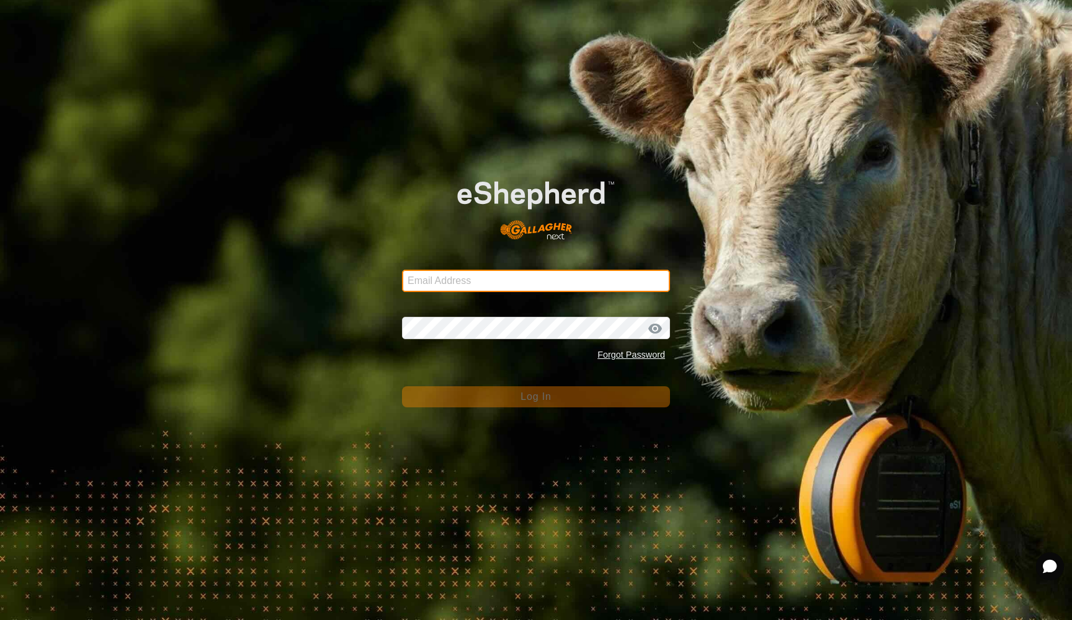
type input "joaquincattleco@gmail.com"
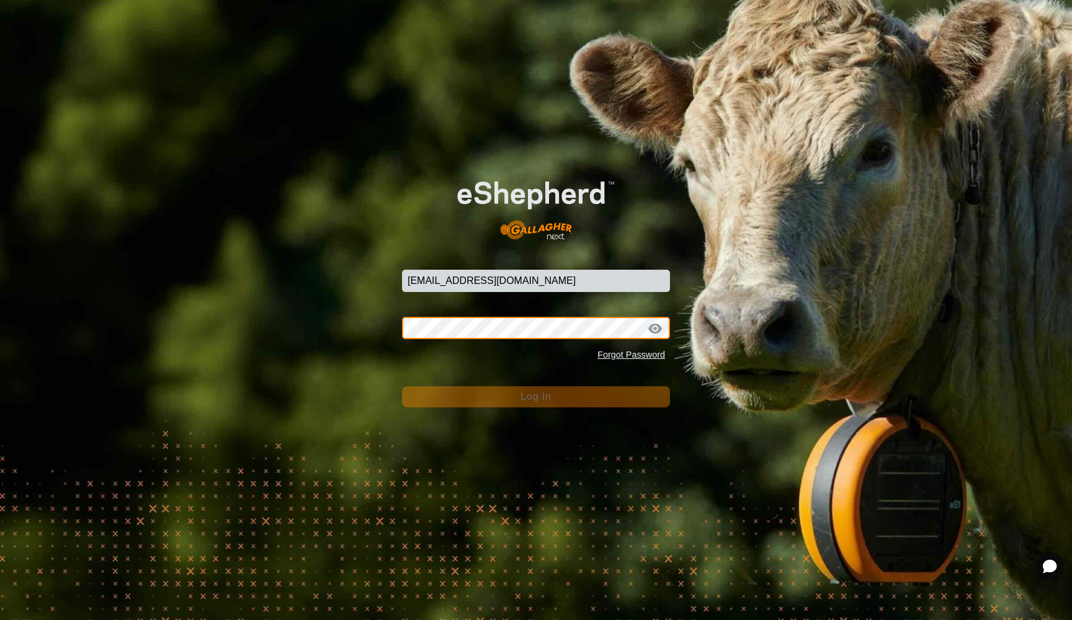
click at [536, 397] on button "Log In" at bounding box center [536, 396] width 268 height 21
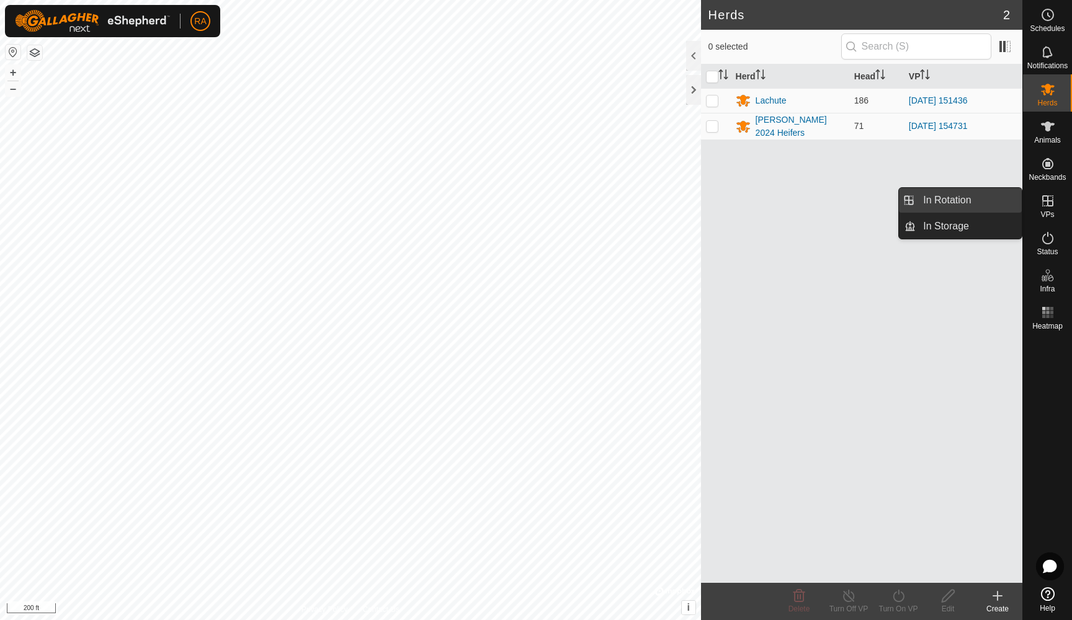
click at [963, 201] on link "In Rotation" at bounding box center [968, 200] width 106 height 25
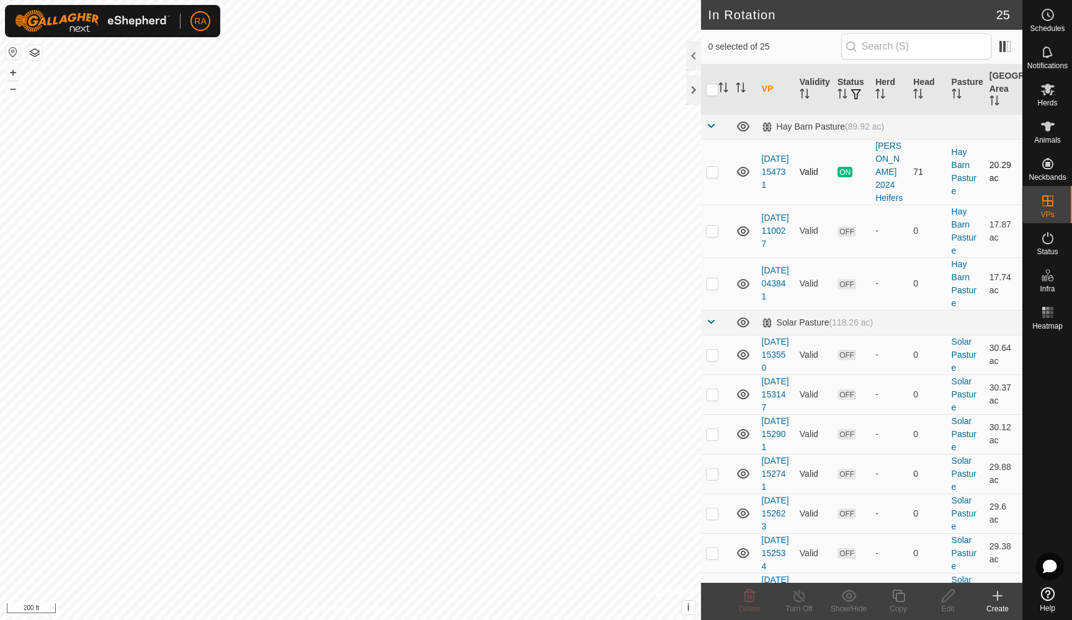
click at [712, 167] on p-checkbox at bounding box center [712, 172] width 12 height 10
checkbox input "true"
click at [900, 600] on icon at bounding box center [899, 596] width 16 height 15
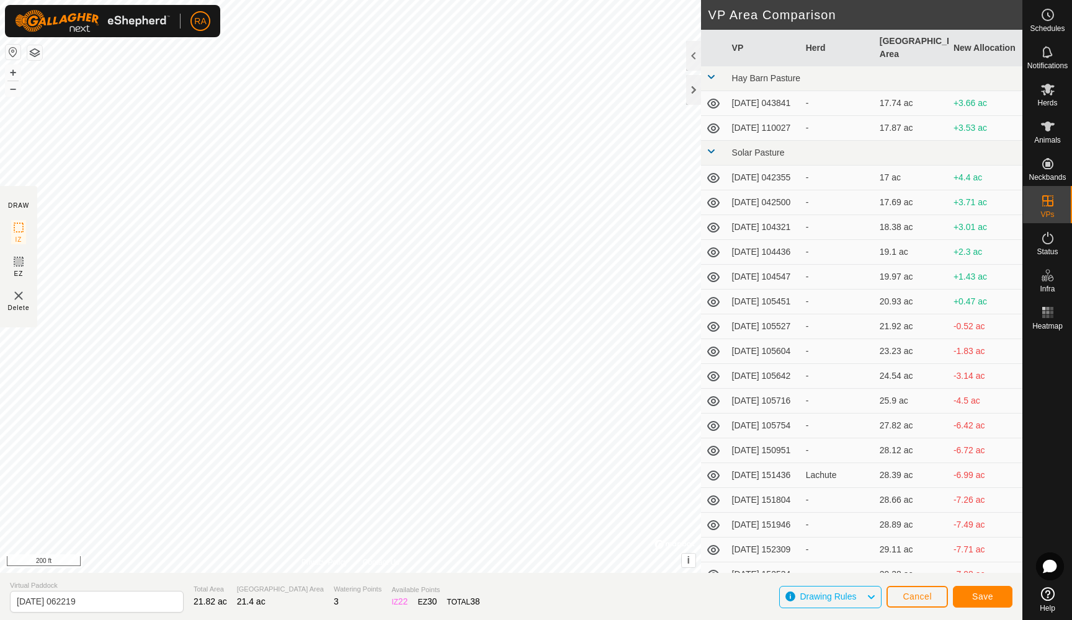
click at [986, 600] on span "Save" at bounding box center [982, 597] width 21 height 10
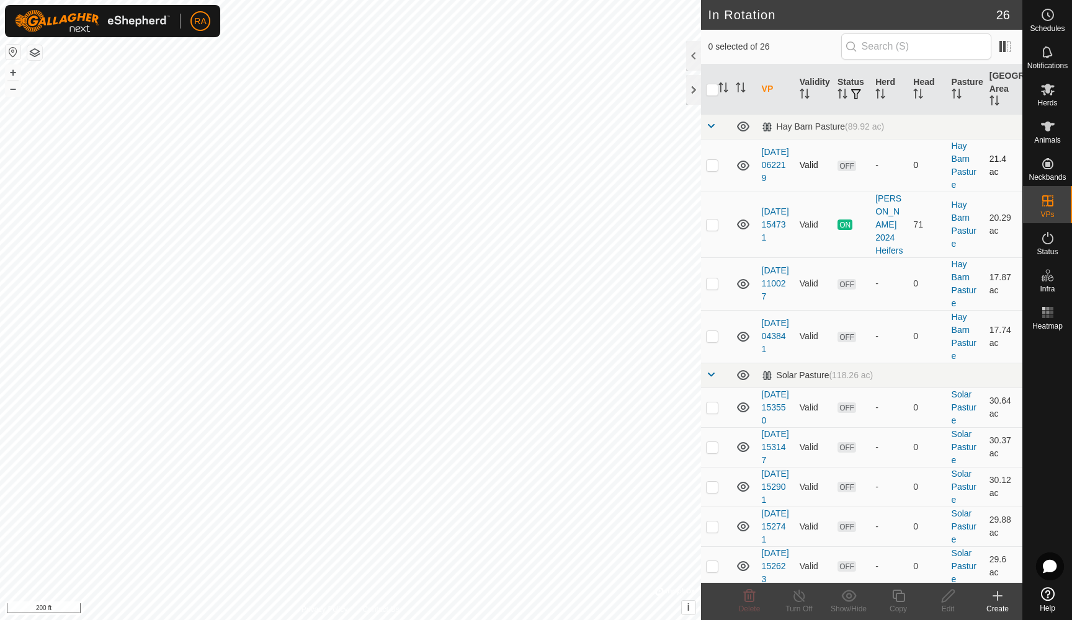
click at [712, 164] on p-checkbox at bounding box center [712, 165] width 12 height 10
checkbox input "true"
click at [947, 593] on icon at bounding box center [948, 596] width 16 height 15
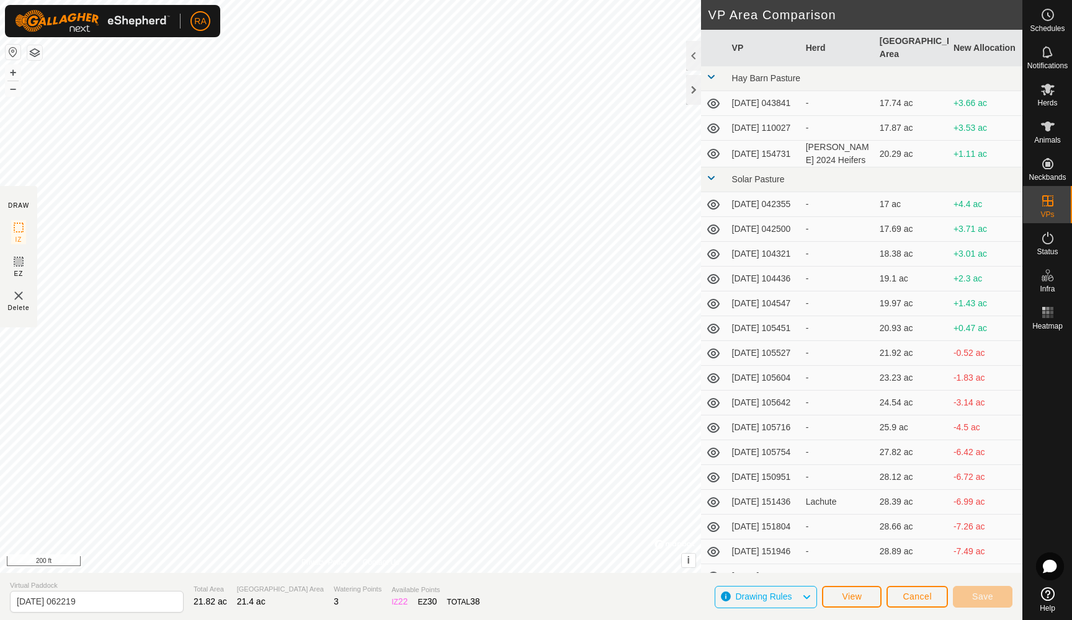
click at [910, 600] on span "Cancel" at bounding box center [916, 597] width 29 height 10
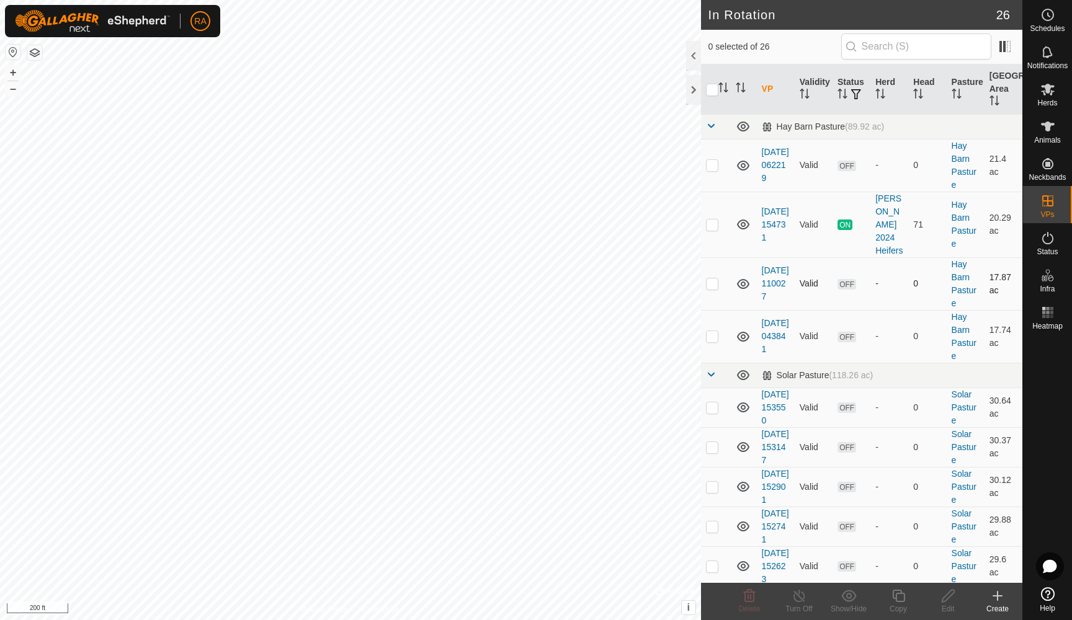
click at [719, 268] on td at bounding box center [716, 283] width 30 height 53
checkbox input "false"
click at [718, 325] on td at bounding box center [716, 336] width 30 height 53
click at [751, 594] on icon at bounding box center [749, 596] width 15 height 15
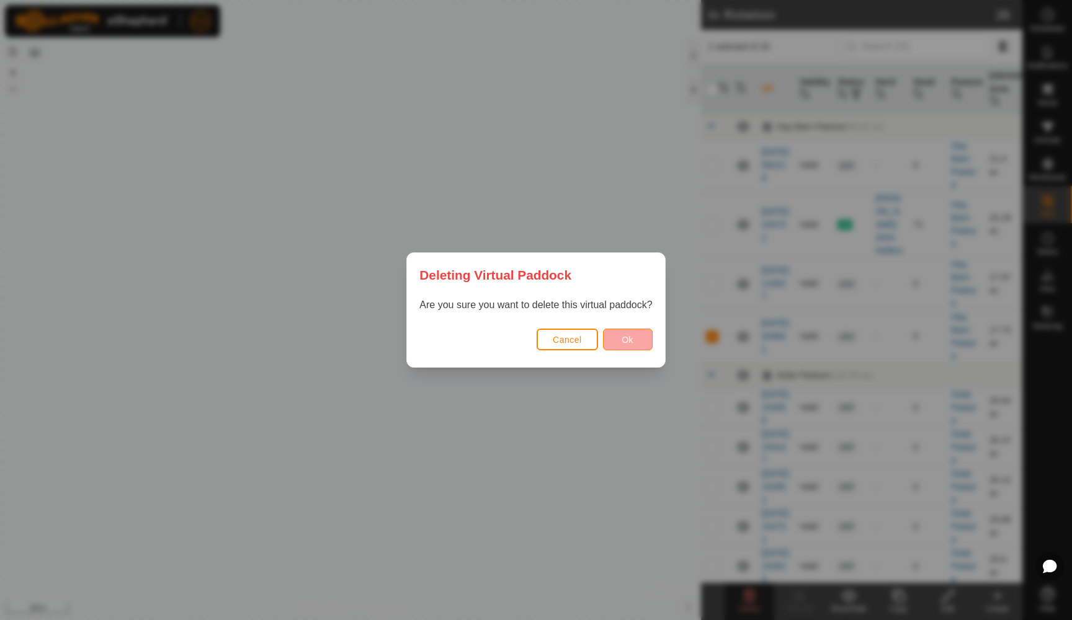
click at [628, 342] on span "Ok" at bounding box center [627, 340] width 12 height 10
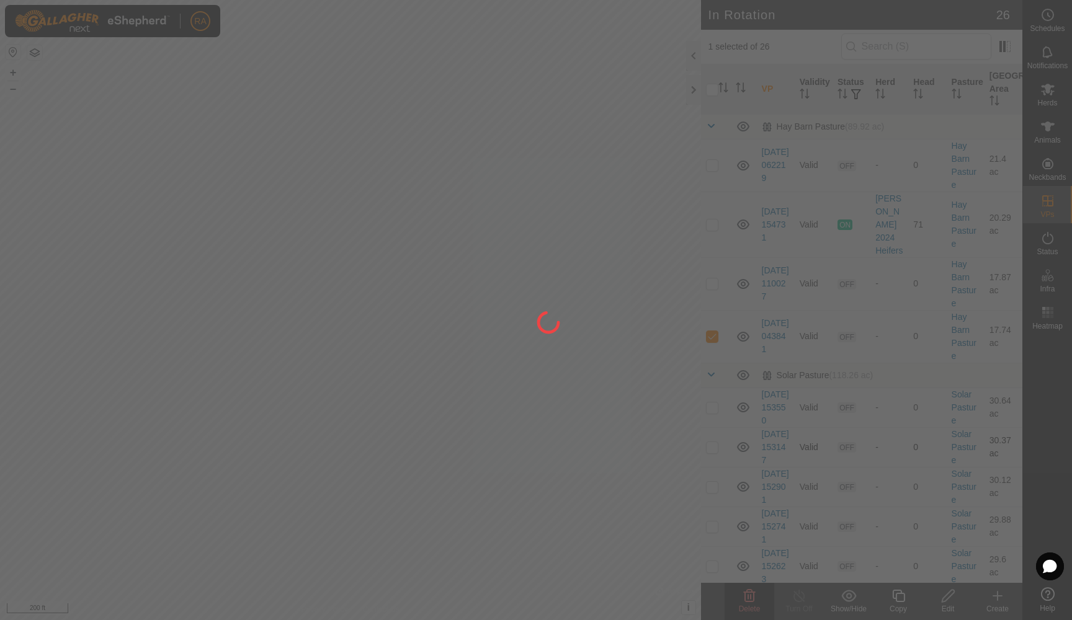
checkbox input "false"
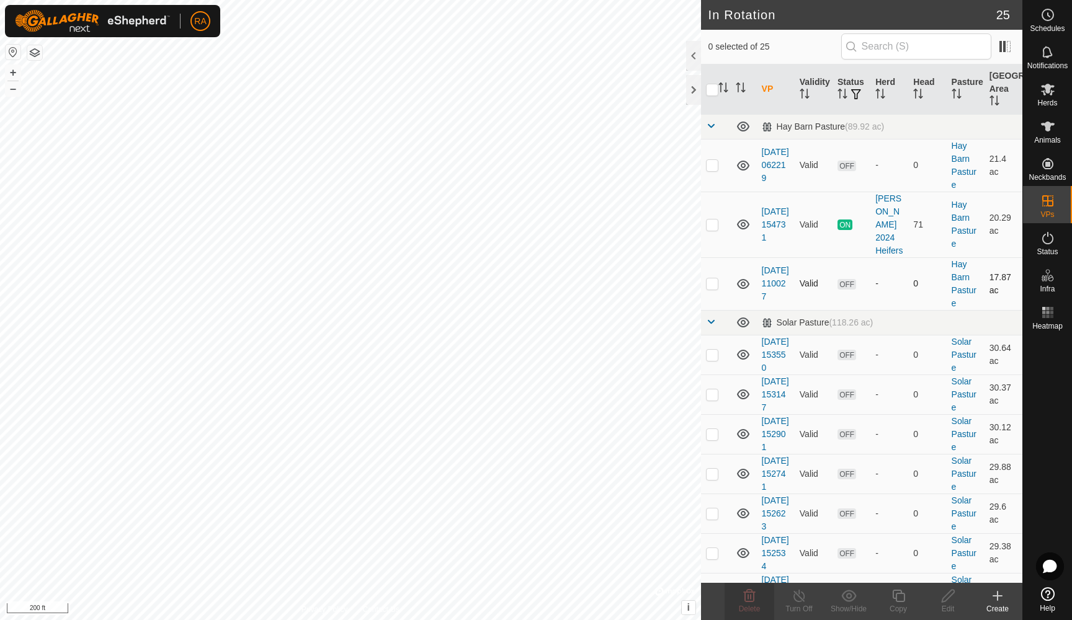
click at [719, 274] on td at bounding box center [716, 283] width 30 height 53
click at [750, 596] on icon at bounding box center [750, 596] width 12 height 12
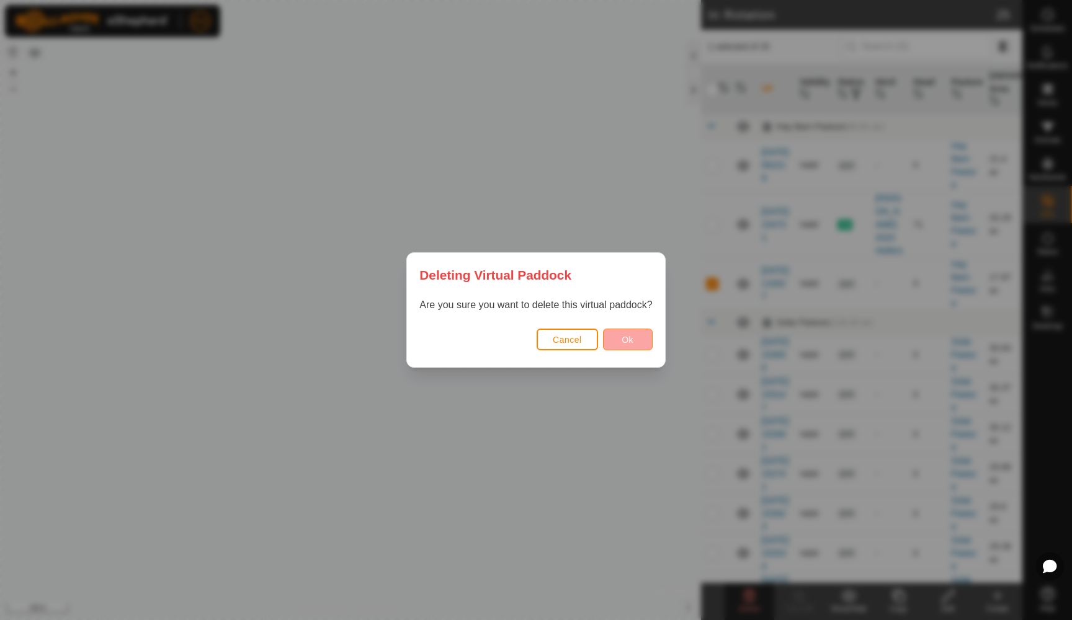
click at [634, 339] on button "Ok" at bounding box center [628, 340] width 50 height 22
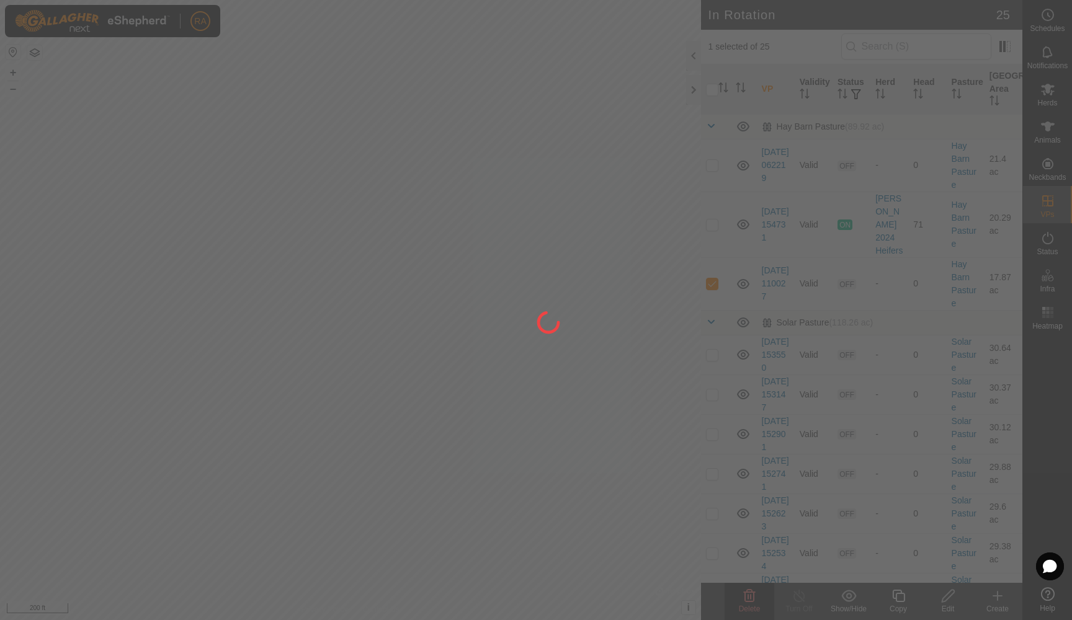
checkbox input "false"
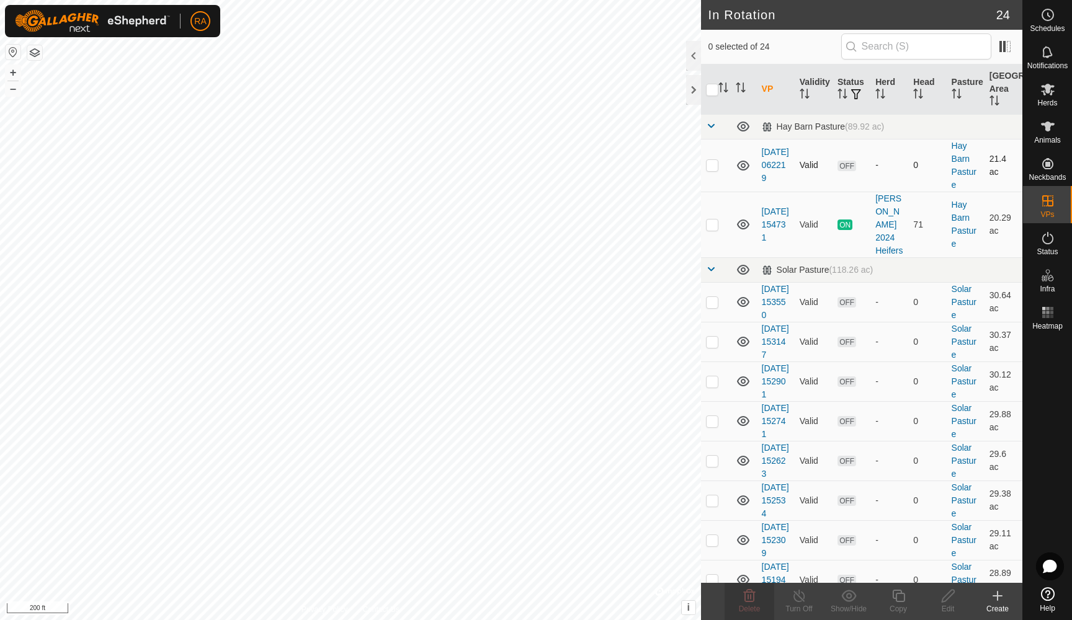
click at [715, 170] on p-checkbox at bounding box center [712, 165] width 12 height 10
checkbox input "true"
click at [900, 601] on icon at bounding box center [898, 596] width 12 height 12
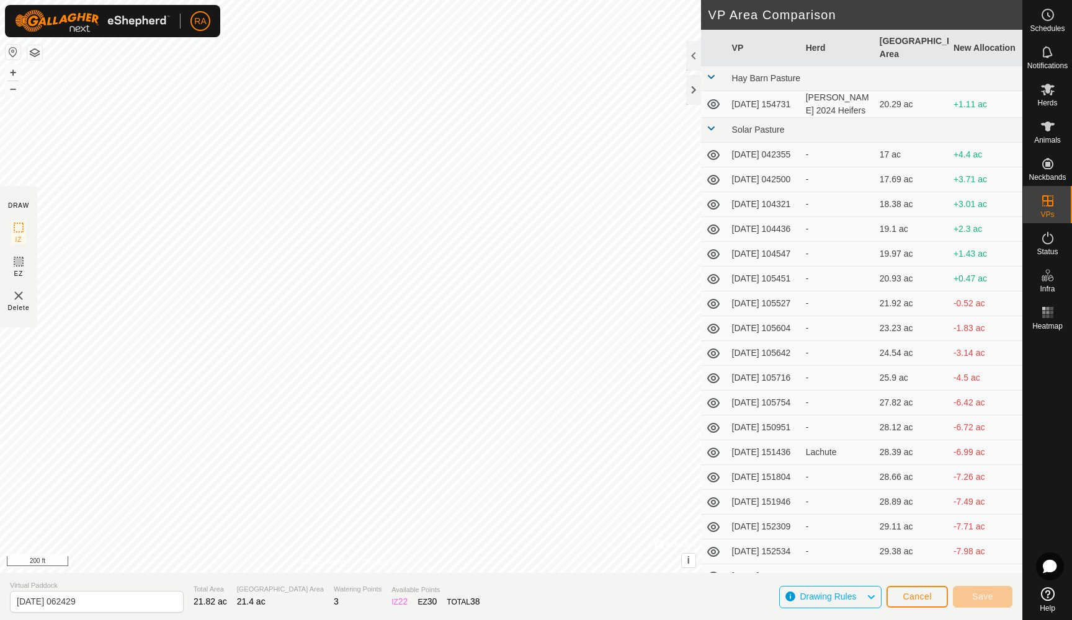
type input "2025-08-10 062430"
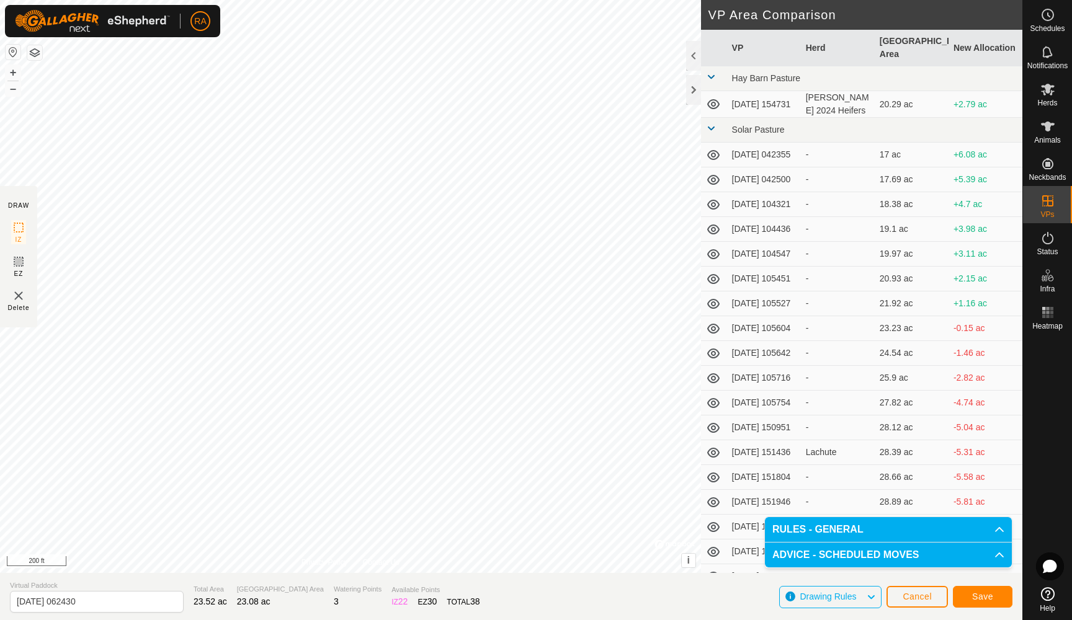
click at [987, 600] on span "Save" at bounding box center [982, 597] width 21 height 10
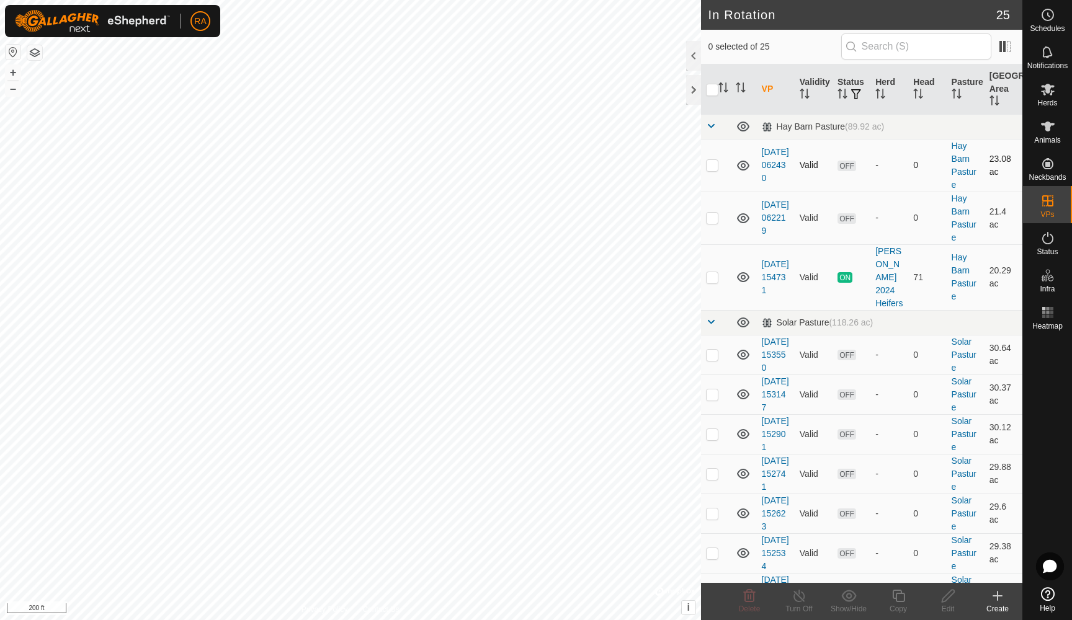
click at [716, 165] on p-checkbox at bounding box center [712, 165] width 12 height 10
checkbox input "true"
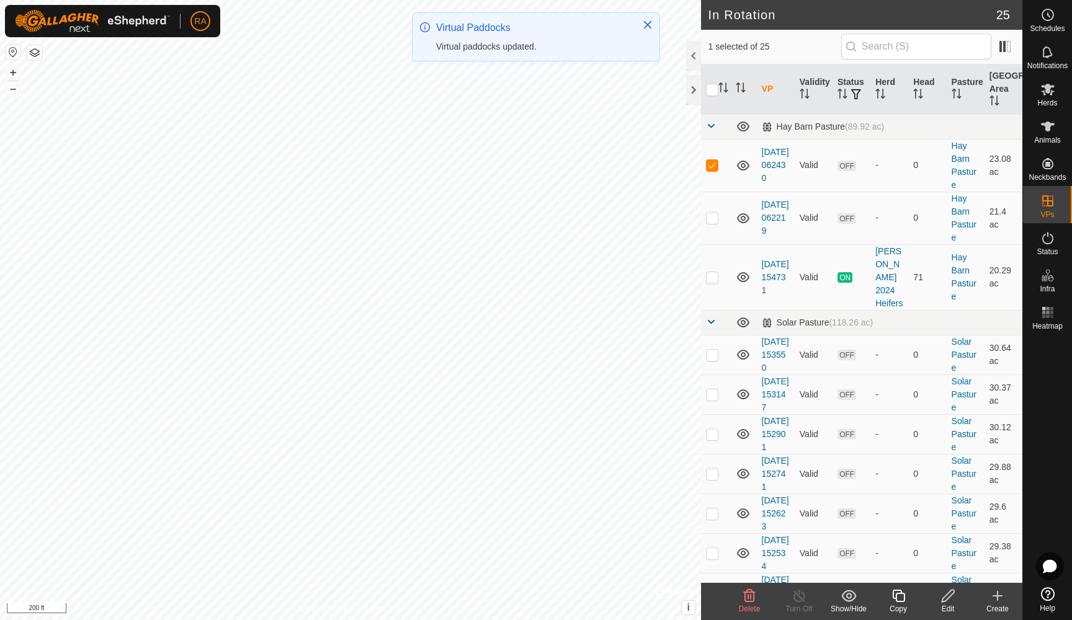
click at [897, 597] on icon at bounding box center [899, 596] width 16 height 15
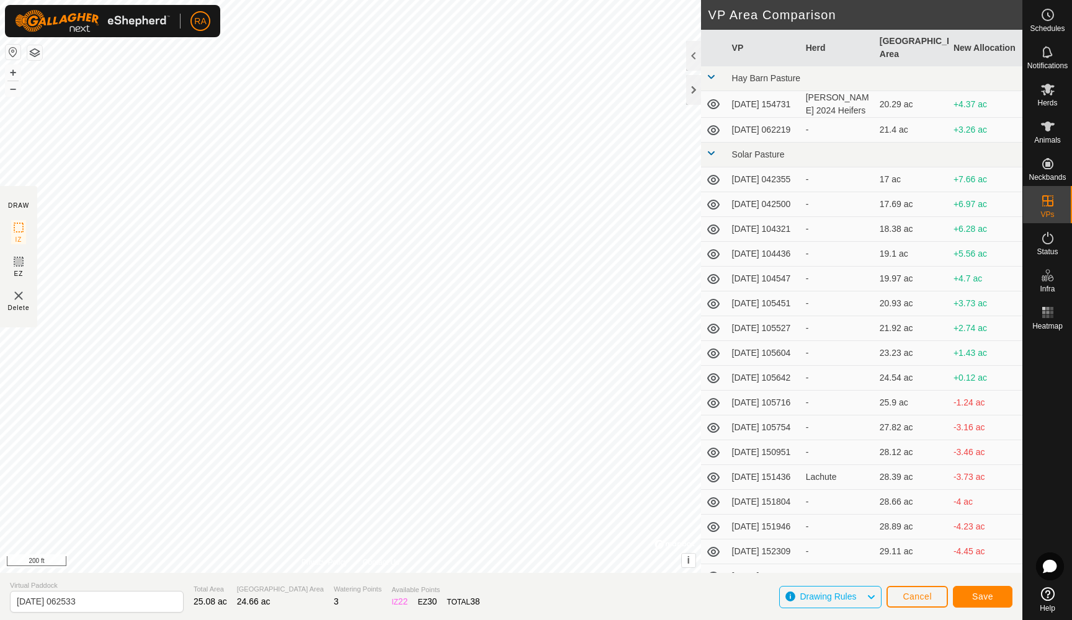
click at [980, 594] on span "Save" at bounding box center [982, 597] width 21 height 10
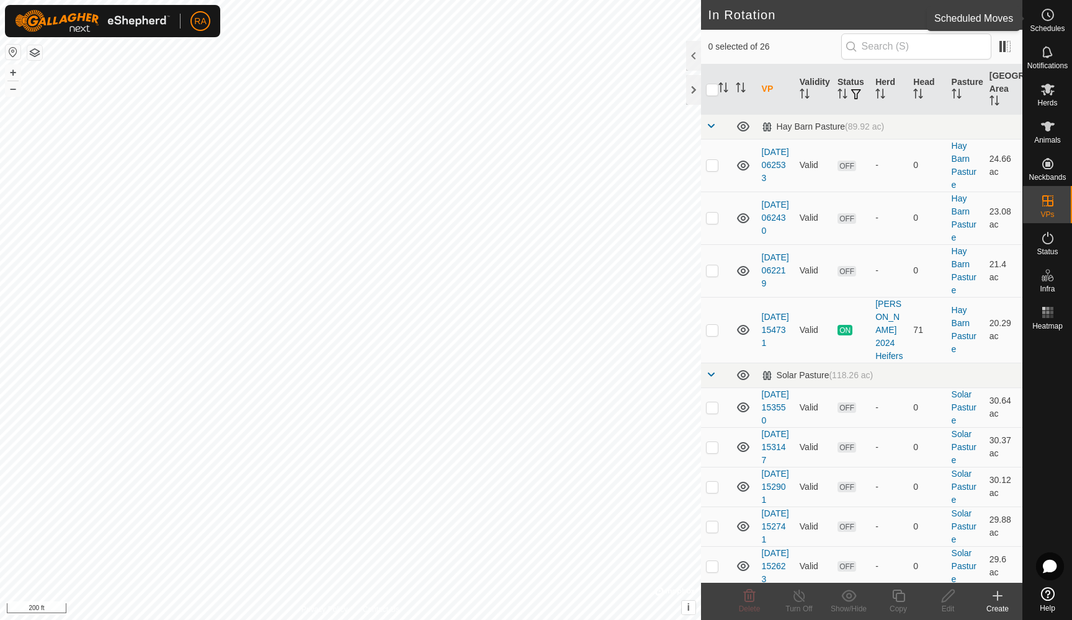
click at [1046, 19] on icon at bounding box center [1047, 14] width 15 height 15
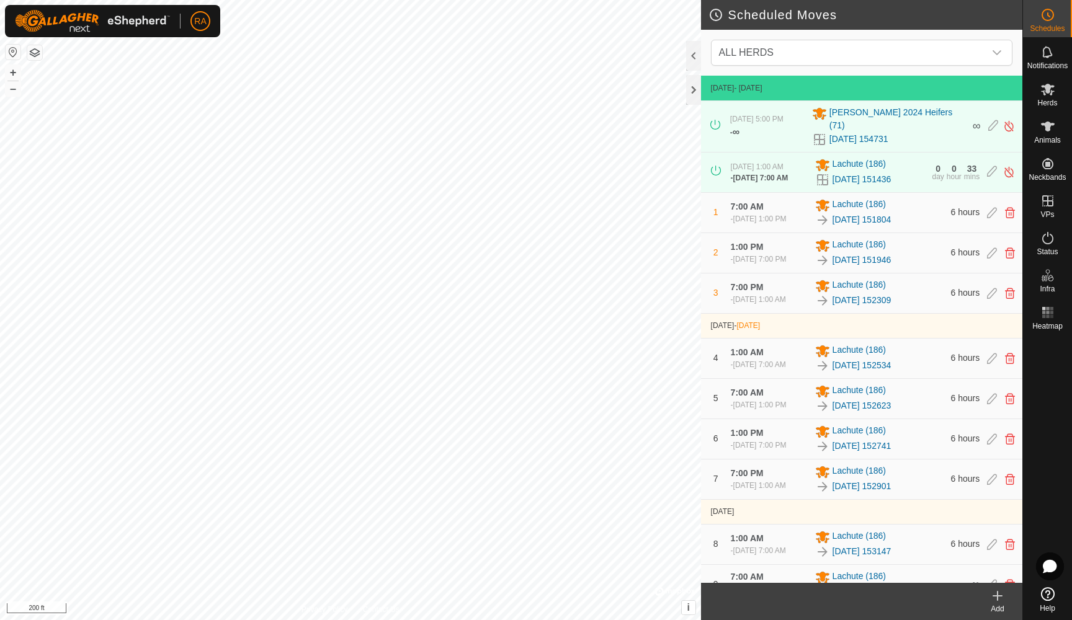
click at [991, 600] on icon at bounding box center [997, 596] width 15 height 15
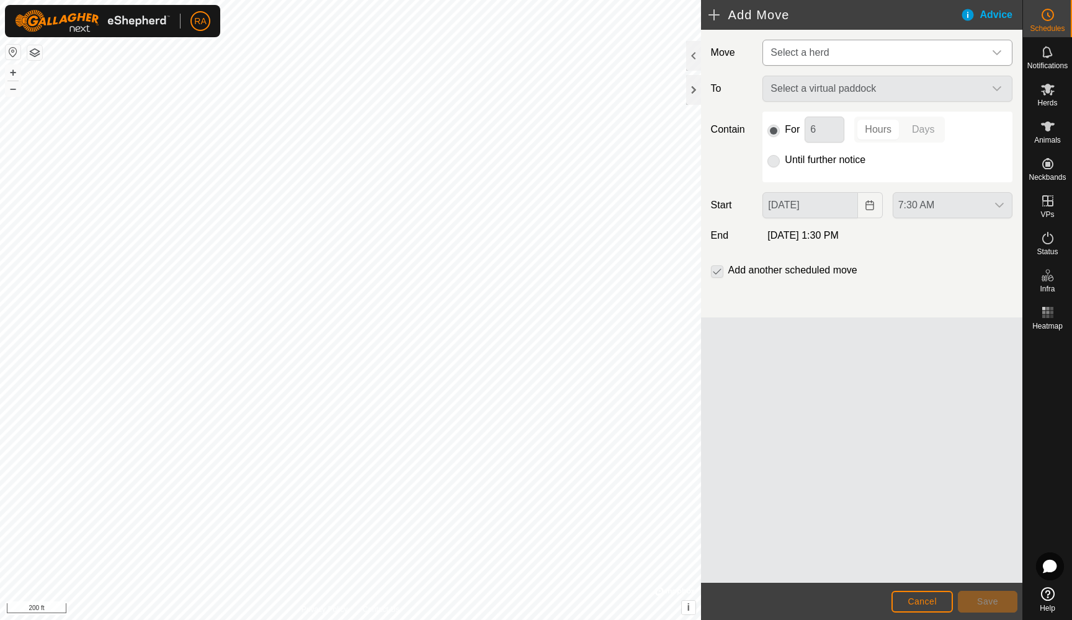
click at [868, 47] on span "Select a herd" at bounding box center [874, 52] width 219 height 25
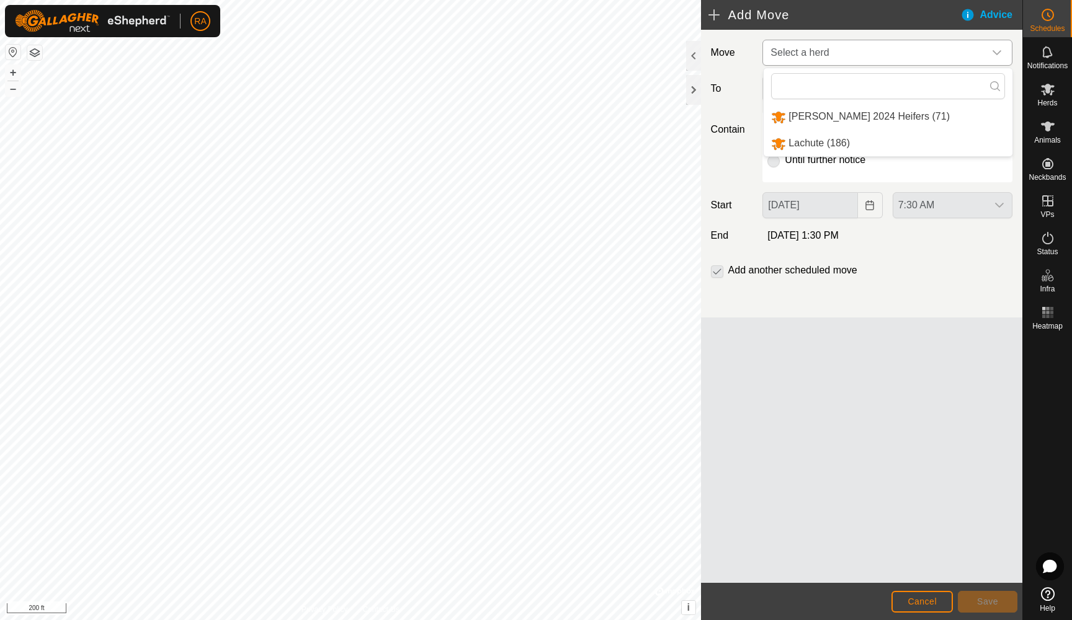
click at [829, 116] on li "Harris 2024 Heifers (71)" at bounding box center [887, 116] width 249 height 25
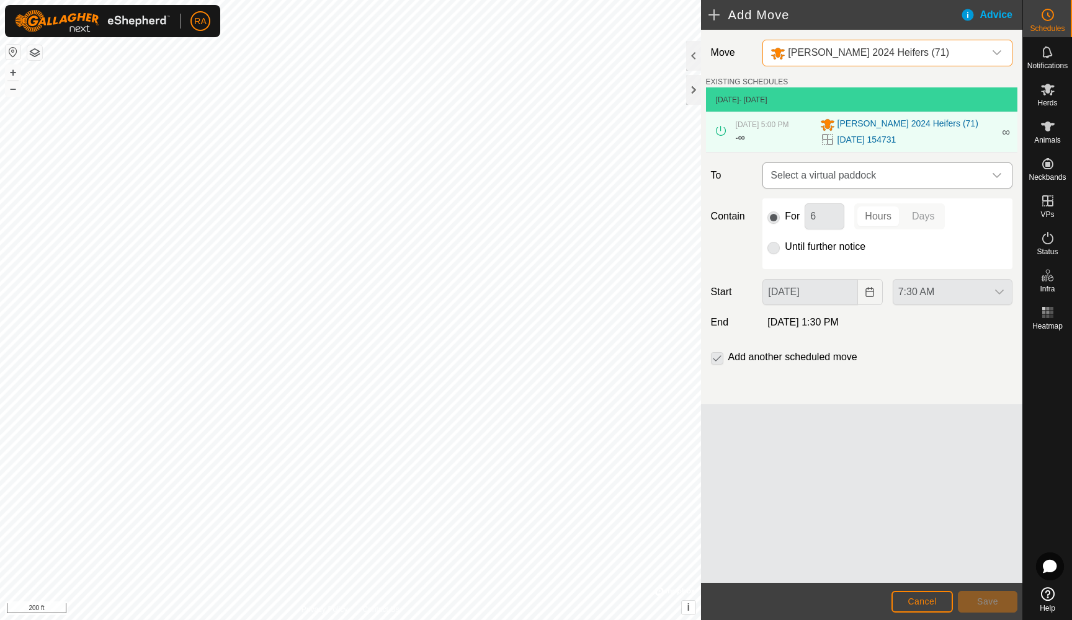
click at [832, 180] on span "Select a virtual paddock" at bounding box center [874, 175] width 219 height 25
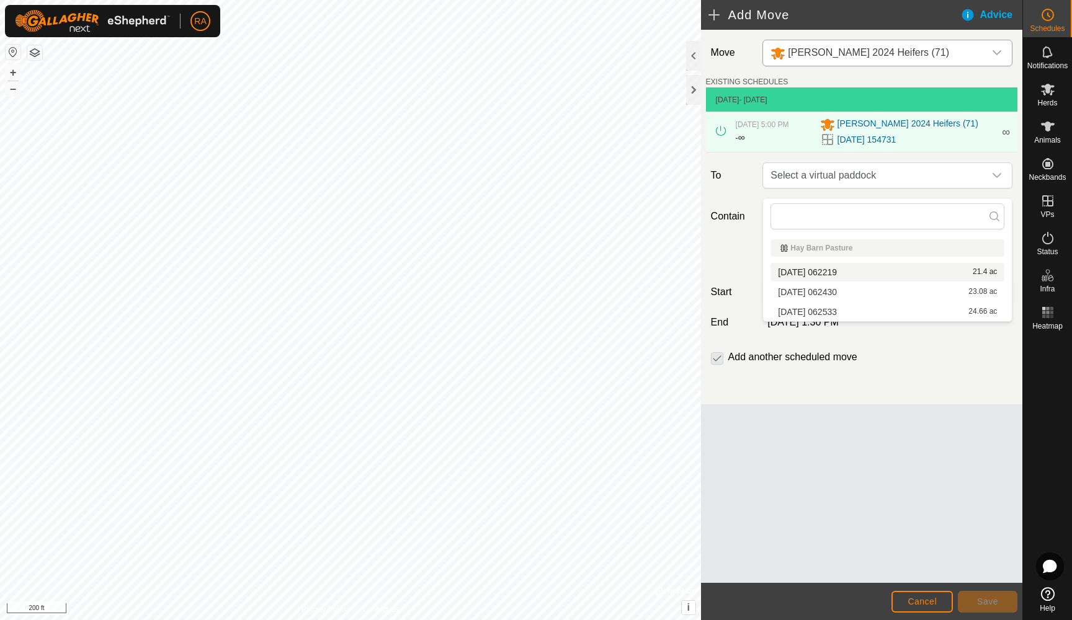
click at [822, 270] on li "2025-08-10 062219 21.4 ac" at bounding box center [887, 272] width 234 height 19
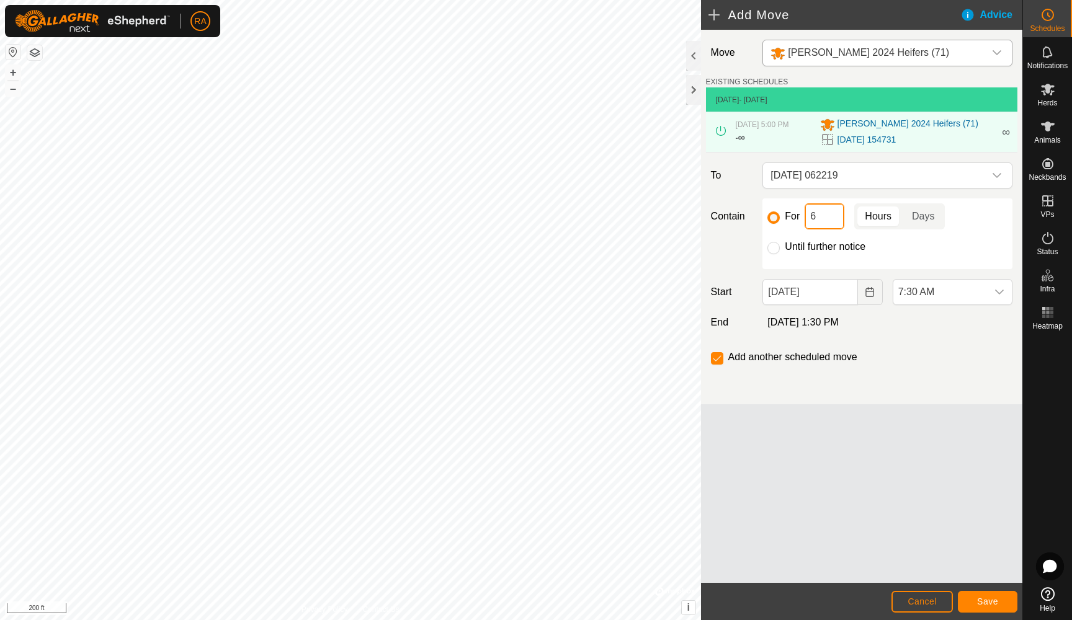
drag, startPoint x: 829, startPoint y: 224, endPoint x: 807, endPoint y: 220, distance: 22.0
click at [807, 220] on input "6" at bounding box center [824, 216] width 40 height 26
type input "24"
click at [982, 602] on span "Save" at bounding box center [987, 602] width 21 height 10
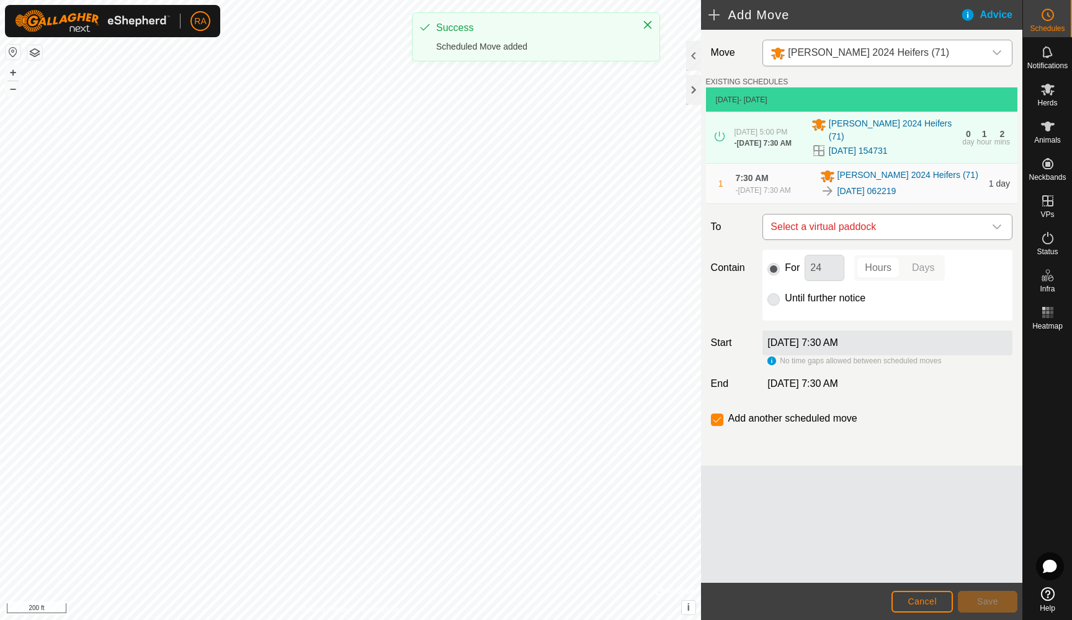
click at [848, 231] on span "Select a virtual paddock" at bounding box center [874, 227] width 219 height 25
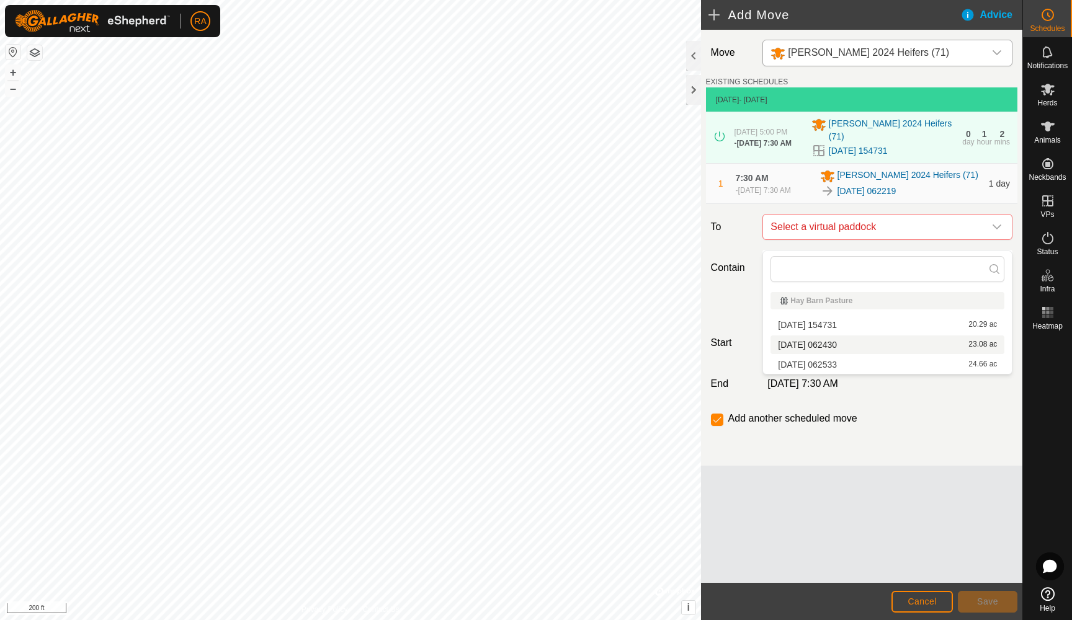
click at [812, 342] on li "2025-08-10 062430 23.08 ac" at bounding box center [887, 344] width 234 height 19
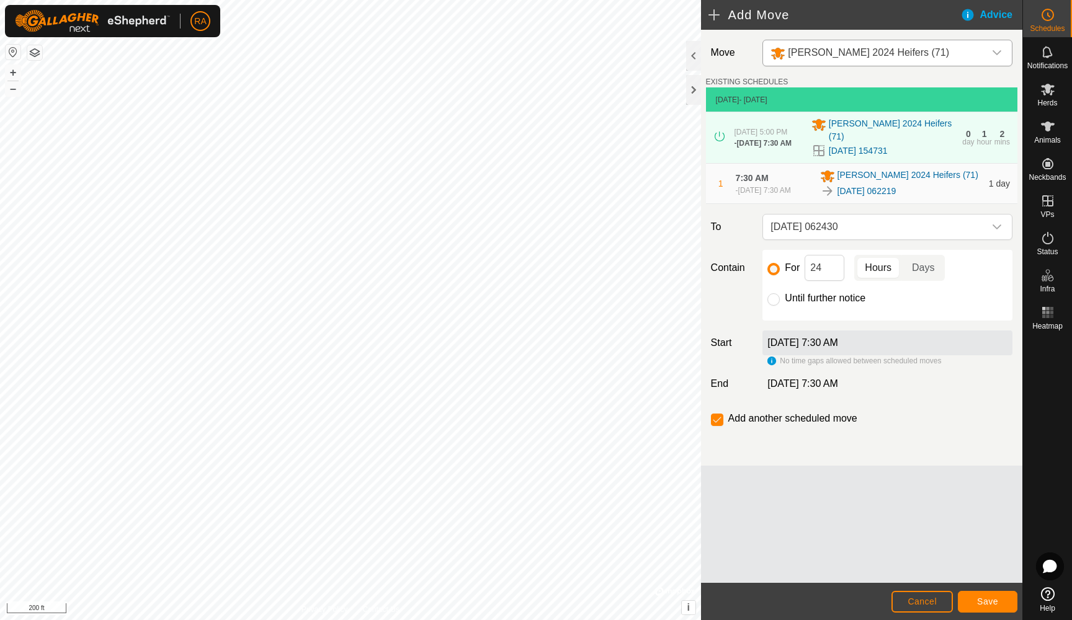
click at [984, 602] on span "Save" at bounding box center [987, 602] width 21 height 10
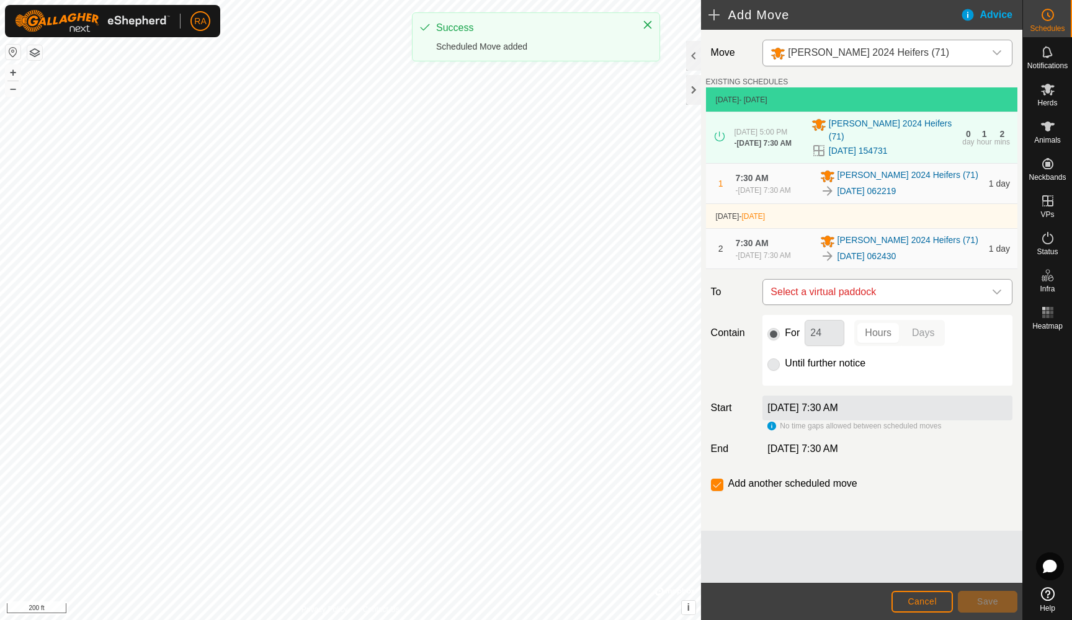
click at [869, 304] on span "Select a virtual paddock" at bounding box center [874, 292] width 219 height 25
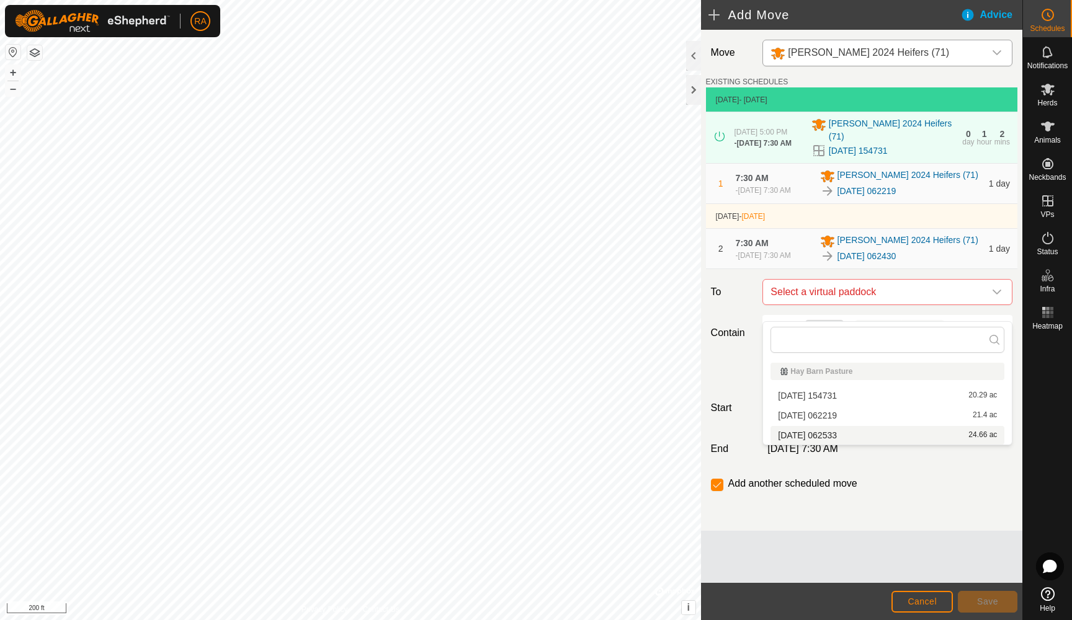
click at [821, 435] on li "2025-08-10 062533 24.66 ac" at bounding box center [887, 435] width 234 height 19
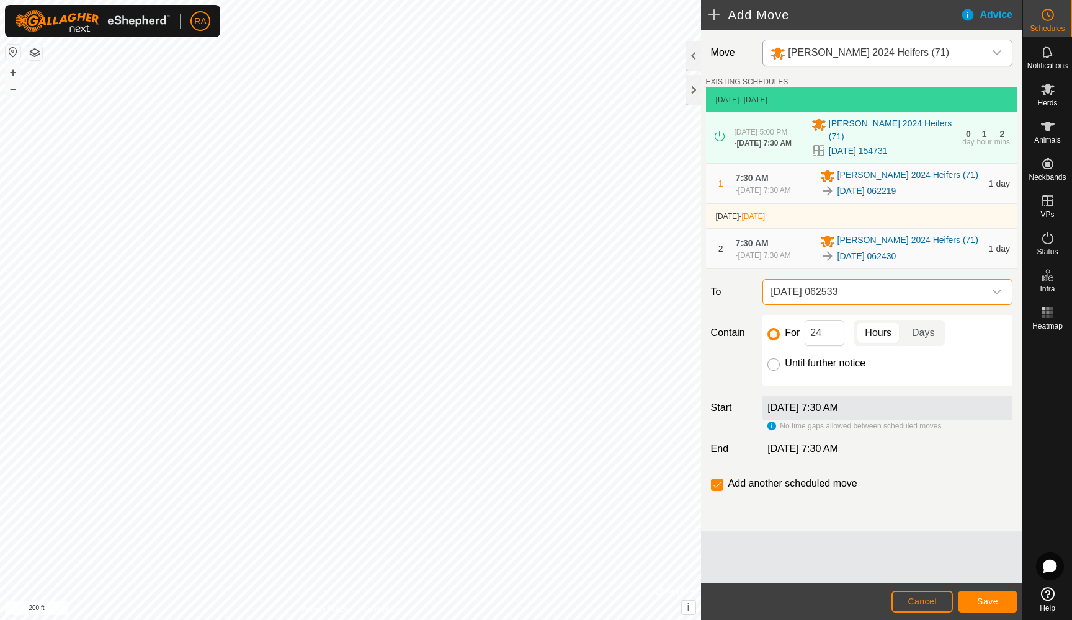
click at [773, 371] on input "Until further notice" at bounding box center [773, 364] width 12 height 12
radio input "true"
checkbox input "false"
click at [994, 603] on span "Save" at bounding box center [987, 602] width 21 height 10
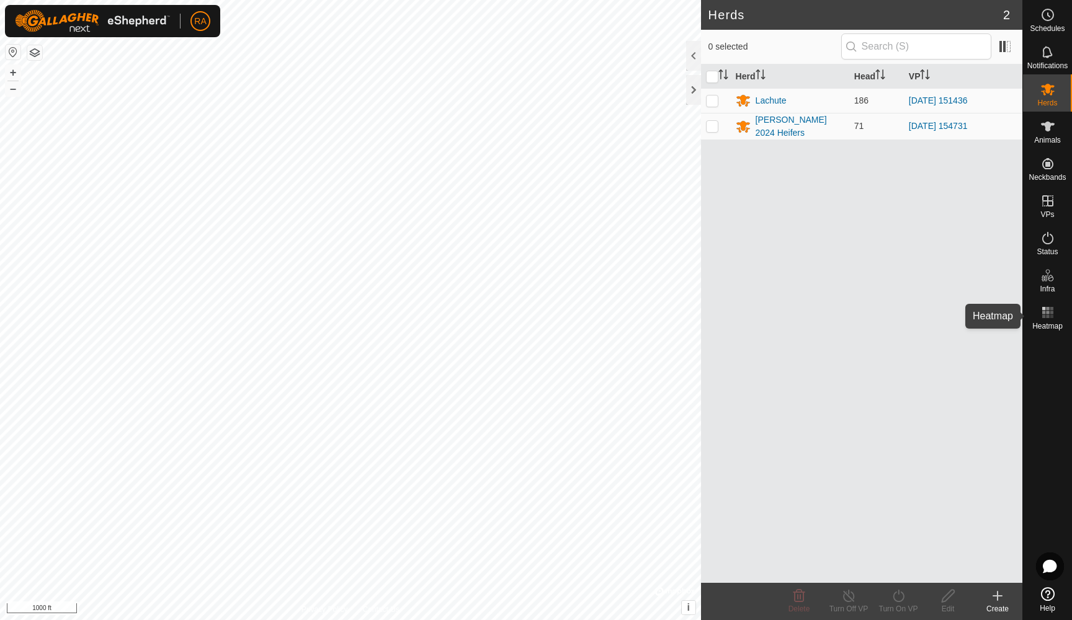
click at [1050, 316] on rect at bounding box center [1050, 316] width 3 height 3
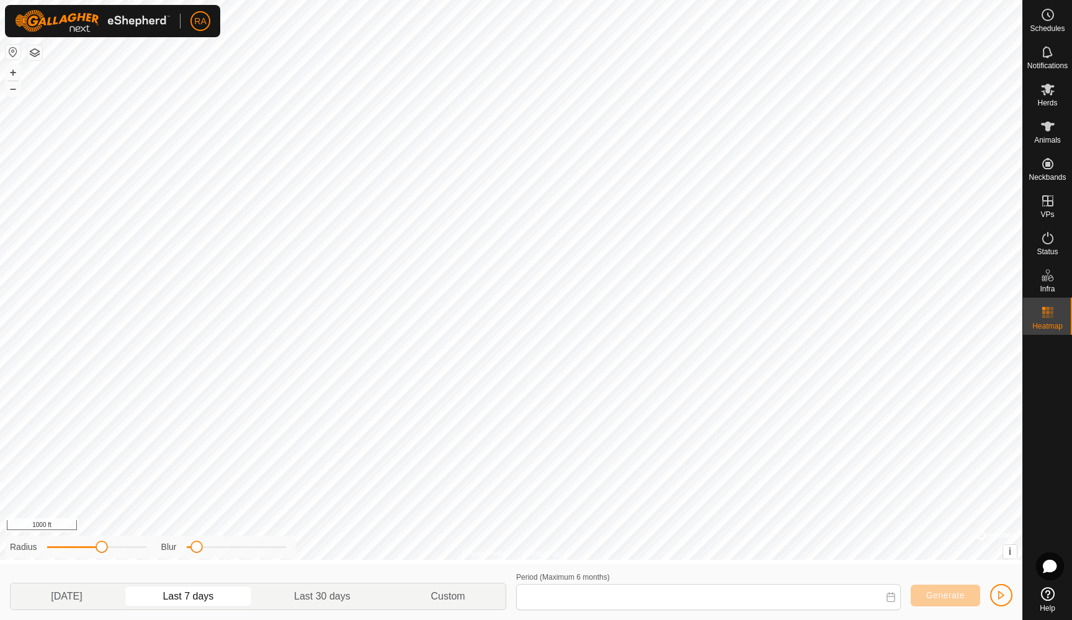
type input "[DATE] - [DATE]"
drag, startPoint x: 100, startPoint y: 550, endPoint x: 88, endPoint y: 555, distance: 13.4
click at [88, 555] on div "Radius Blur" at bounding box center [150, 547] width 291 height 23
drag, startPoint x: 197, startPoint y: 548, endPoint x: 213, endPoint y: 557, distance: 19.2
click at [213, 557] on div "Radius Blur" at bounding box center [150, 547] width 291 height 23
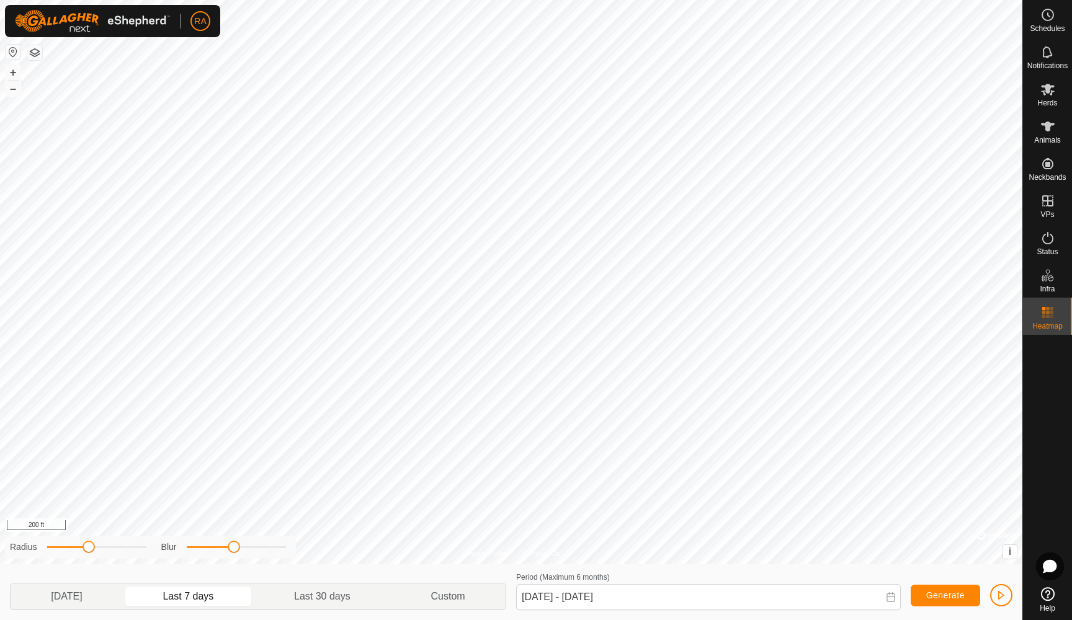
drag, startPoint x: 215, startPoint y: 546, endPoint x: 233, endPoint y: 556, distance: 20.5
click at [233, 556] on div "Radius Blur" at bounding box center [150, 547] width 291 height 23
drag, startPoint x: 93, startPoint y: 550, endPoint x: 104, endPoint y: 551, distance: 11.2
click at [104, 551] on span at bounding box center [101, 547] width 12 height 12
drag, startPoint x: 104, startPoint y: 548, endPoint x: 199, endPoint y: 547, distance: 95.5
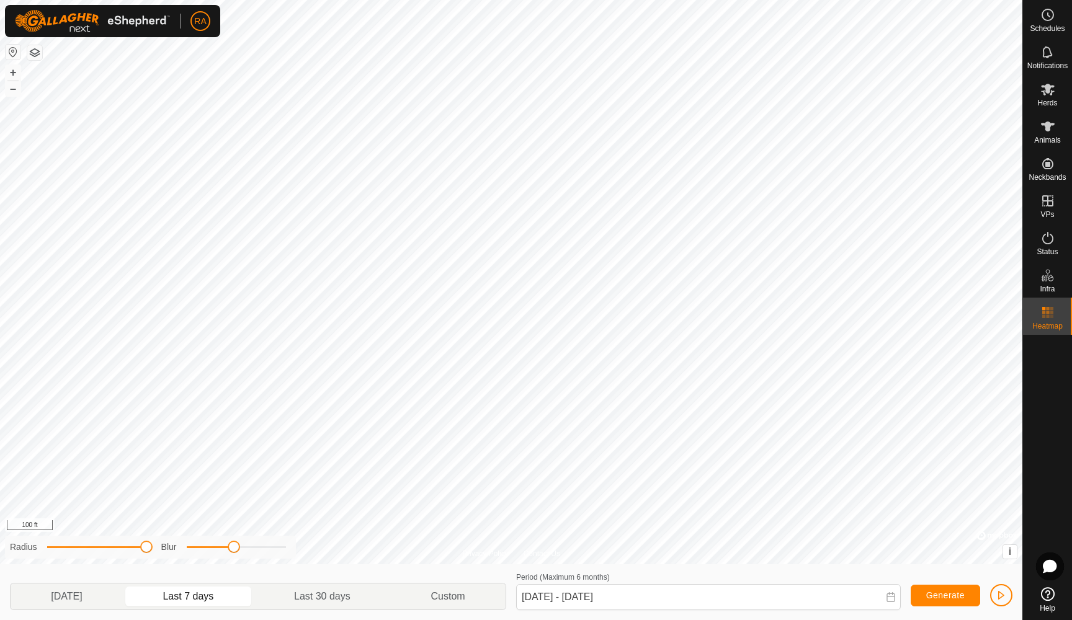
click at [199, 547] on div "Radius Blur" at bounding box center [150, 547] width 291 height 23
click at [301, 542] on div "Privacy Policy Contact Us 1057 1189309989 Lachute [DATE] 151436 + – ⇧ i © Mapbo…" at bounding box center [511, 310] width 1022 height 620
click at [398, 550] on div "Privacy Policy Contact Us 82 1747560721 Lachute [DATE] 151436 + – ⇧ i © Mapbox …" at bounding box center [511, 310] width 1022 height 620
drag, startPoint x: 141, startPoint y: 553, endPoint x: 148, endPoint y: 551, distance: 6.5
click at [148, 551] on span at bounding box center [146, 547] width 12 height 12
